Goal: Information Seeking & Learning: Learn about a topic

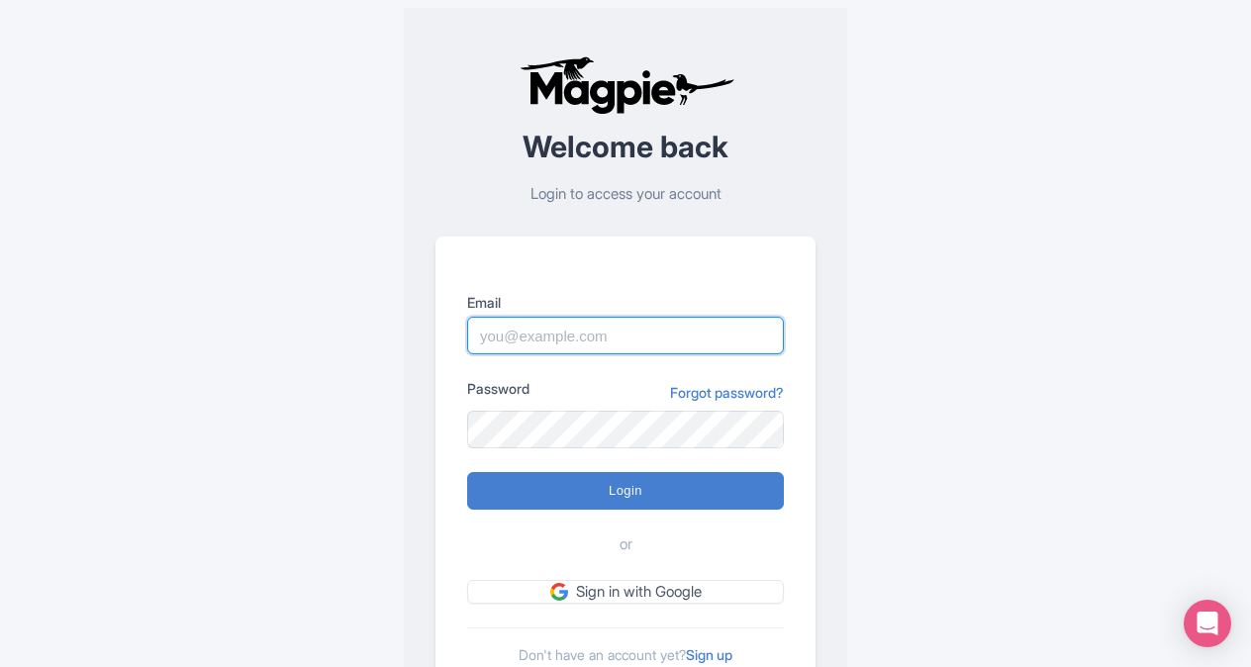
click at [536, 340] on input "Email" at bounding box center [625, 336] width 317 height 38
type input "Jessie.Fahay@IntrepidTravel.com"
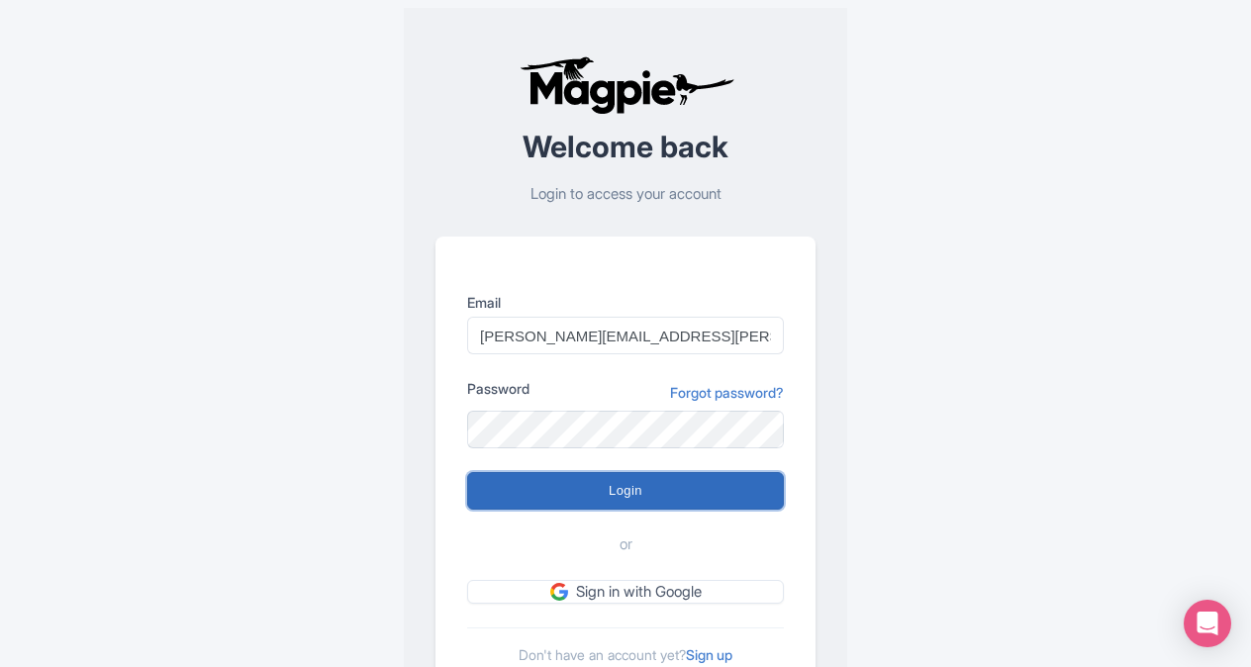
click at [647, 483] on input "Login" at bounding box center [625, 491] width 317 height 38
type input "Logging in..."
click at [671, 490] on input "Login" at bounding box center [625, 491] width 317 height 38
type input "Logging in..."
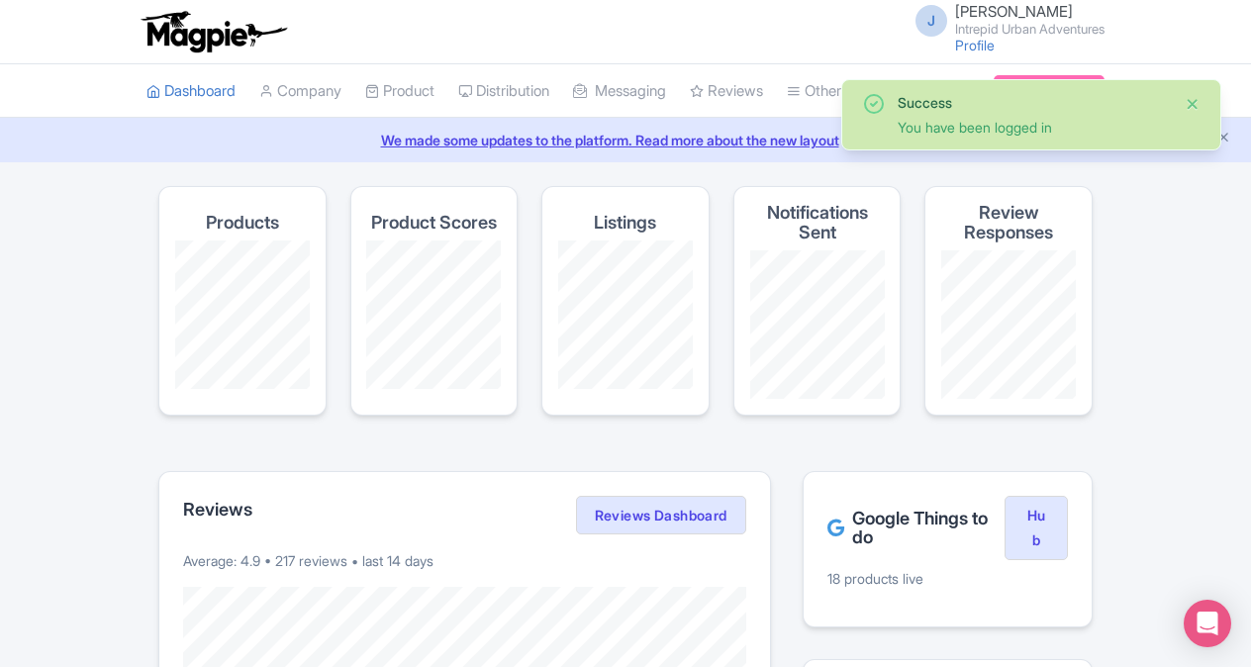
click at [1193, 109] on button "Close" at bounding box center [1192, 104] width 16 height 24
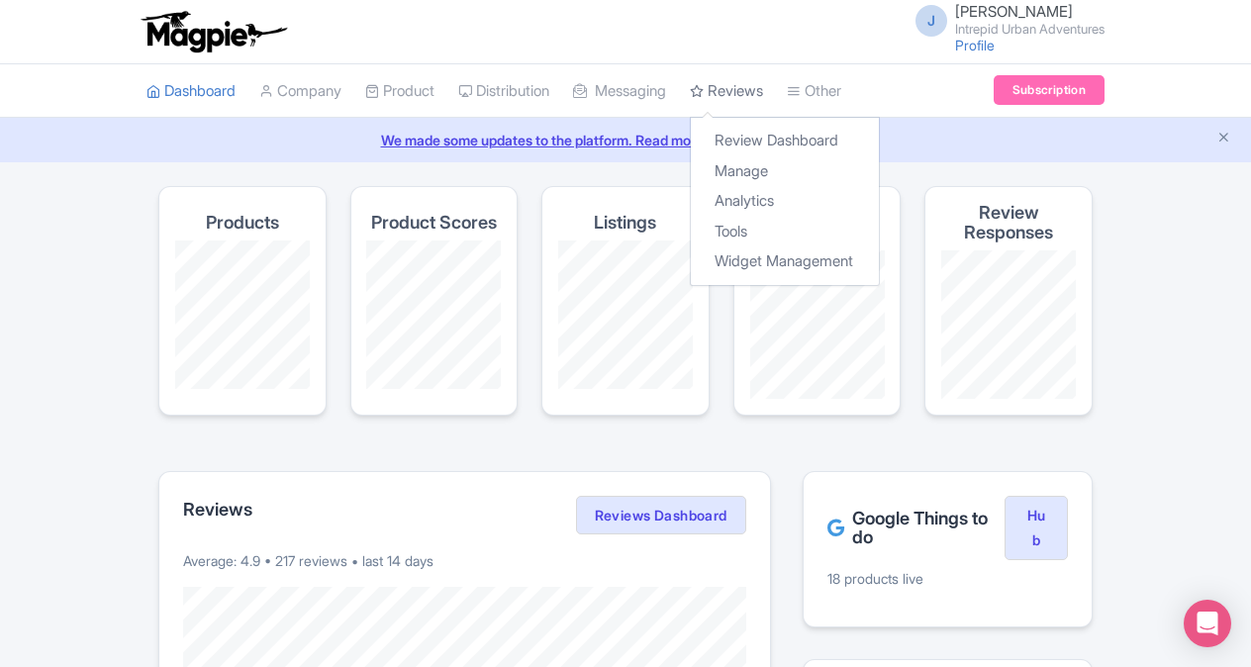
click at [743, 81] on link "Reviews" at bounding box center [726, 91] width 73 height 54
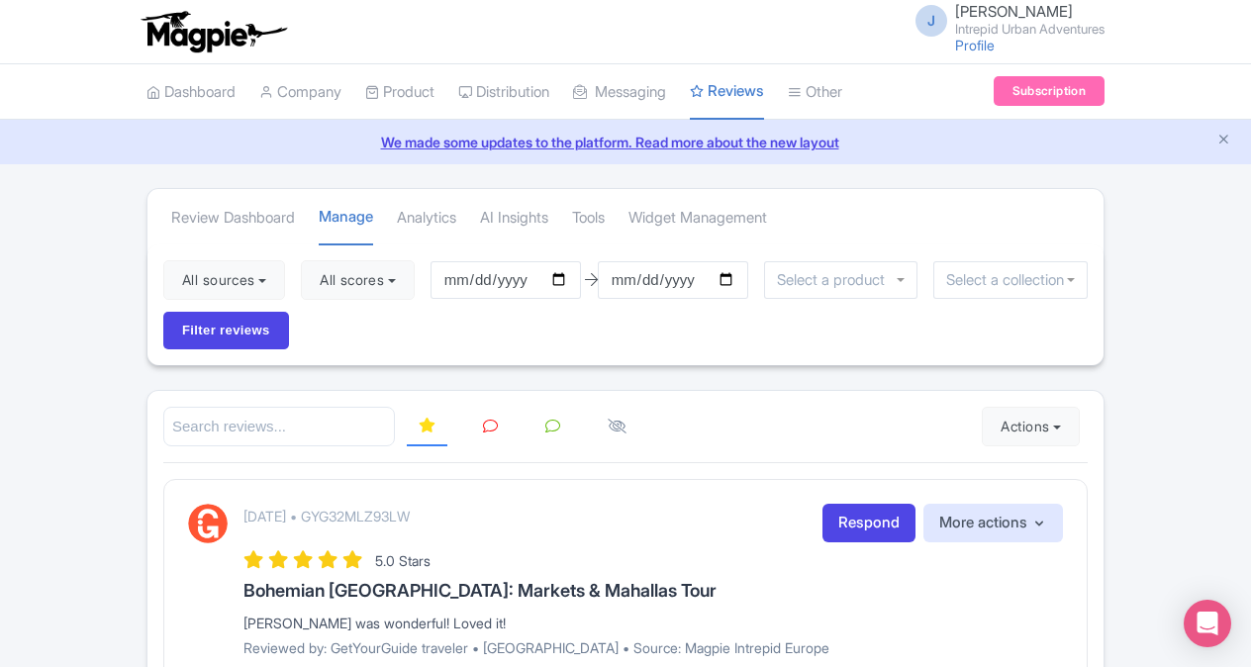
click at [1078, 271] on div at bounding box center [1010, 280] width 154 height 38
click at [228, 323] on input "Filter reviews" at bounding box center [226, 331] width 126 height 38
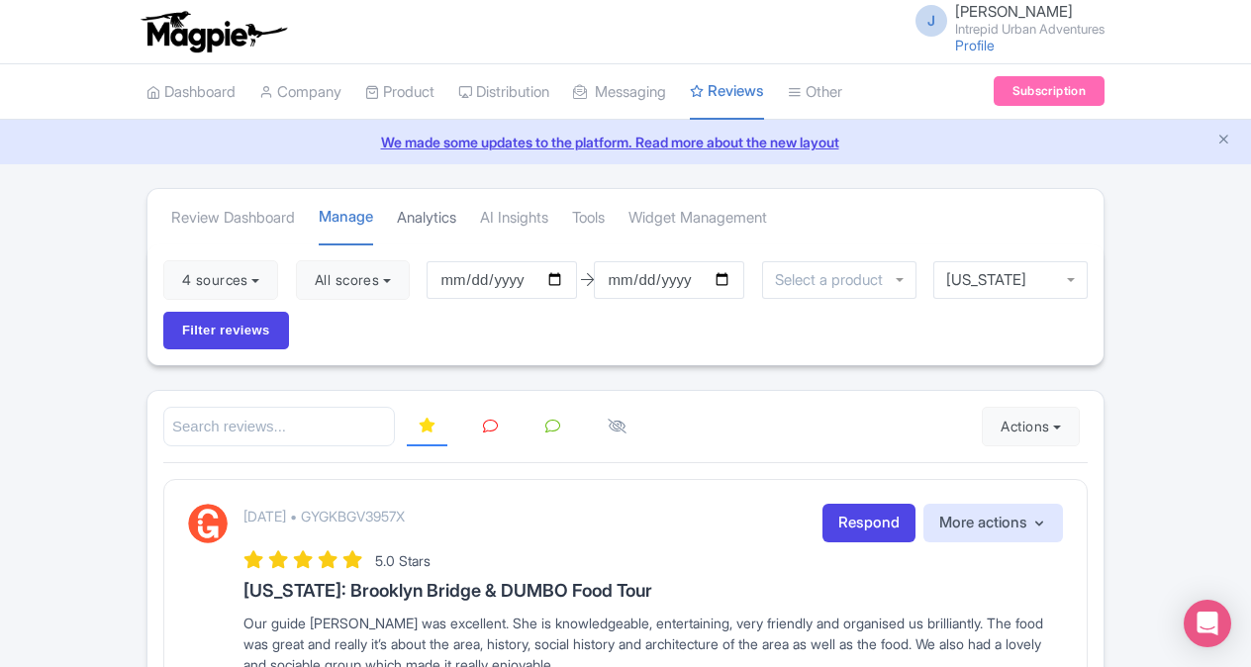
click at [454, 215] on link "Analytics" at bounding box center [426, 218] width 59 height 54
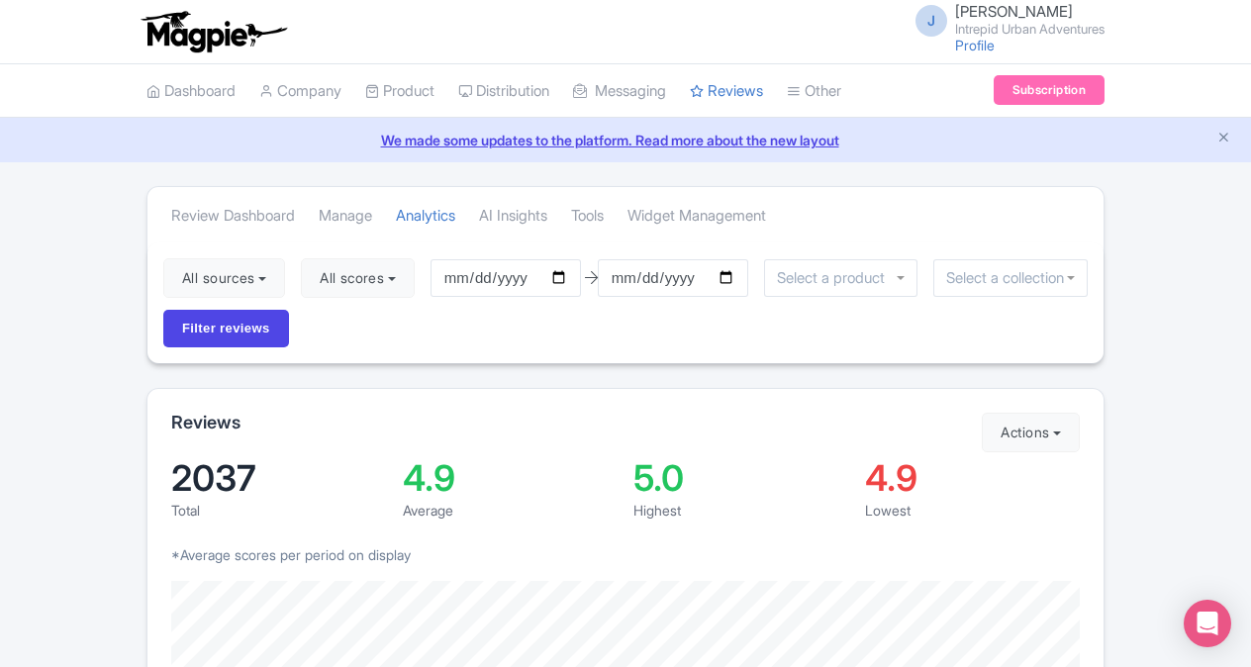
click at [1073, 271] on div at bounding box center [1010, 278] width 154 height 38
click at [565, 275] on input "[DATE]" at bounding box center [505, 278] width 150 height 38
type input "[DATE]"
click at [179, 332] on input "Filter reviews" at bounding box center [226, 329] width 126 height 38
